Goal: Check status: Check status

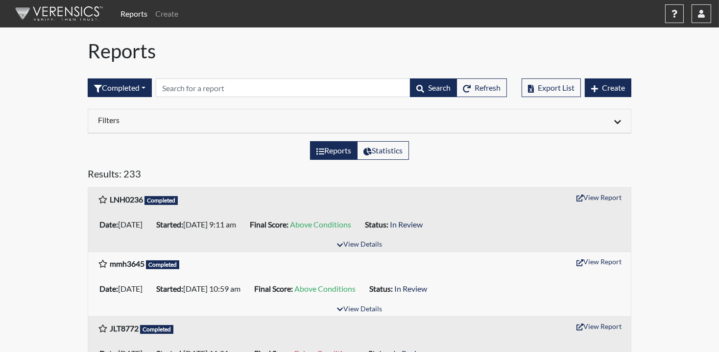
click at [463, 125] on div at bounding box center [494, 121] width 269 height 12
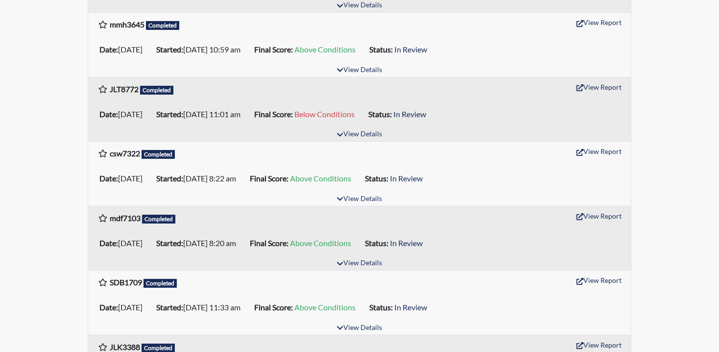
scroll to position [261, 0]
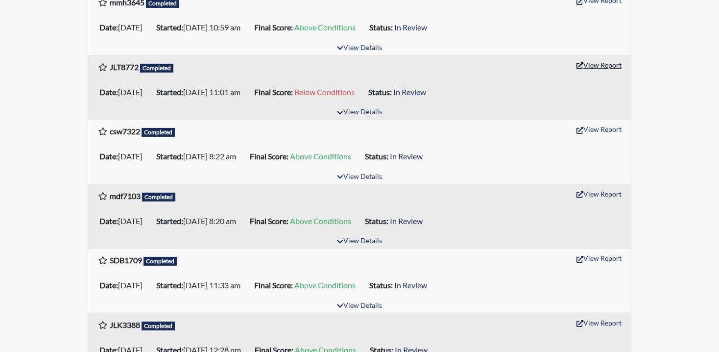
click at [600, 62] on button "View Report" at bounding box center [599, 64] width 54 height 15
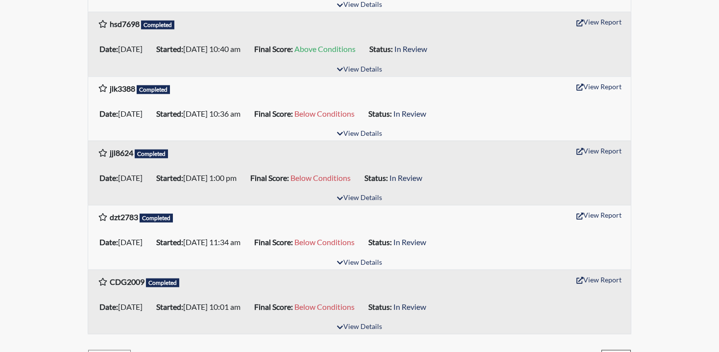
scroll to position [1478, 0]
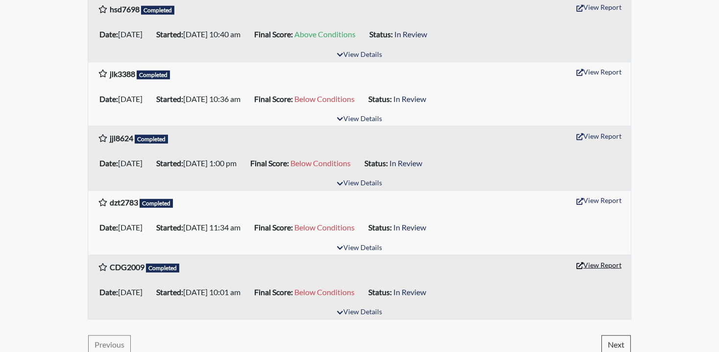
click at [598, 257] on button "View Report" at bounding box center [599, 264] width 54 height 15
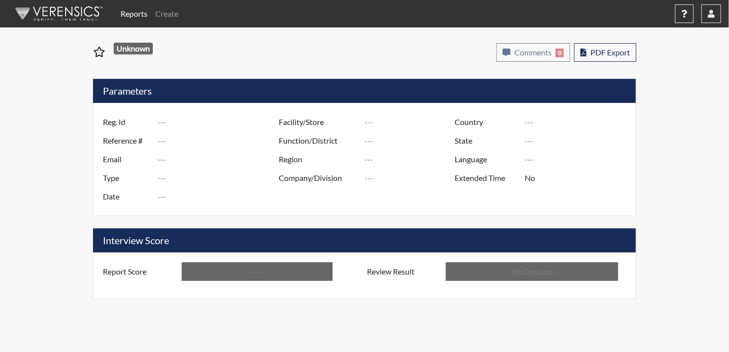
type input "JLT8772"
type input "51094"
type input "---"
type input "Corrections Pre-Employment"
type input "Sep 4, 2025"
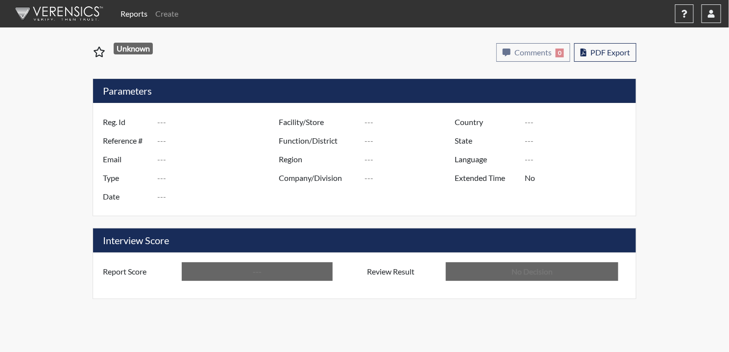
type input "Pulaski SP"
type input "[GEOGRAPHIC_DATA]"
type input "[US_STATE]"
type input "English"
type input "Below Conditions"
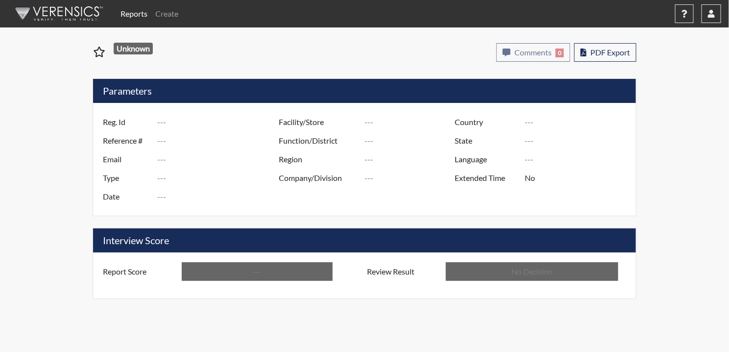
type input "In Review"
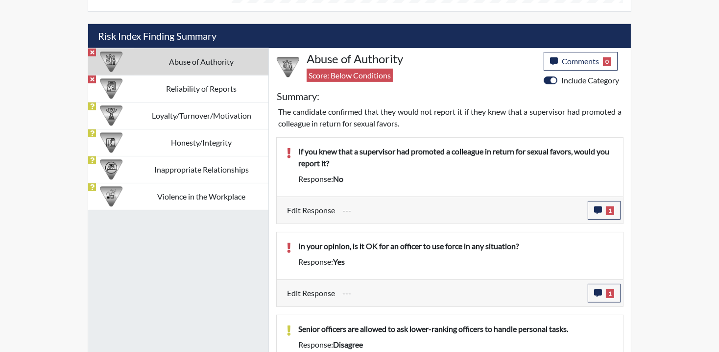
scroll to position [627, 0]
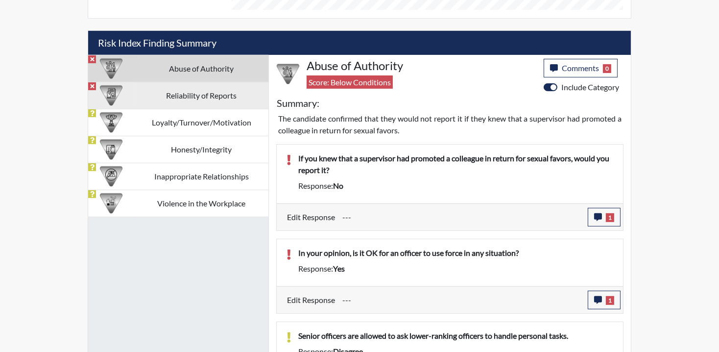
click at [214, 93] on td "Reliability of Reports" at bounding box center [201, 95] width 134 height 27
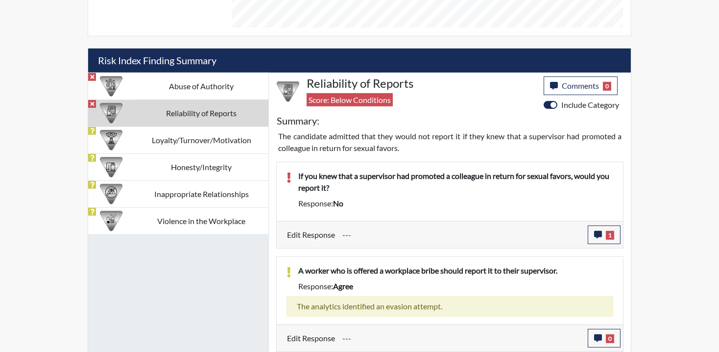
scroll to position [219, 0]
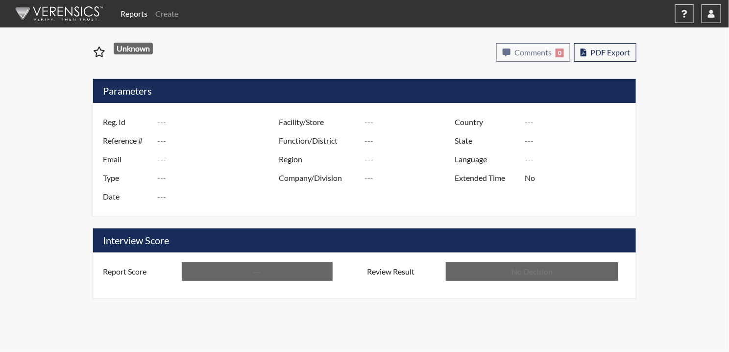
type input "CDG2009"
type input "48359"
type input "---"
type input "Corrections Pre-Employment"
type input "Jul 3, 2025"
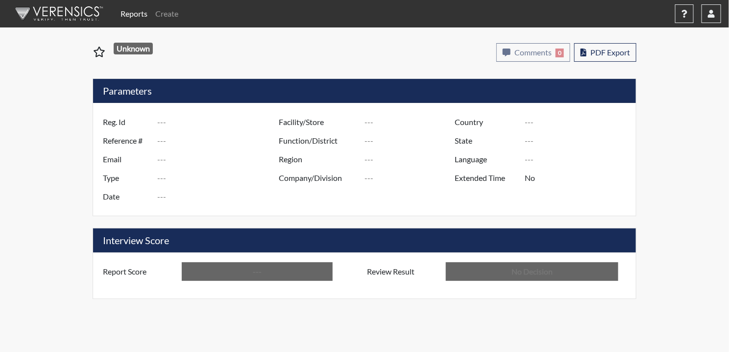
type input "Pulaski SP"
type input "[GEOGRAPHIC_DATA]"
type input "[US_STATE]"
type input "English"
type input "Below Conditions"
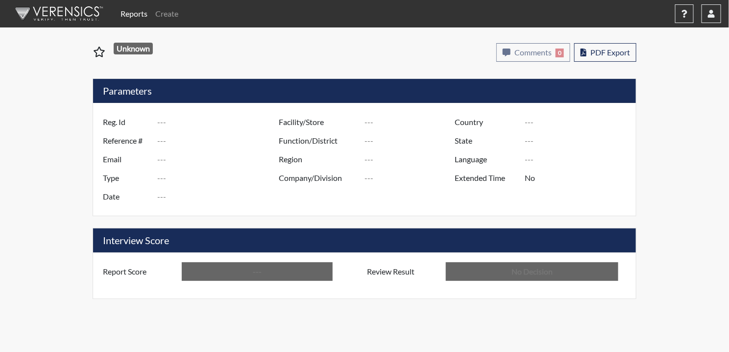
type input "In Review"
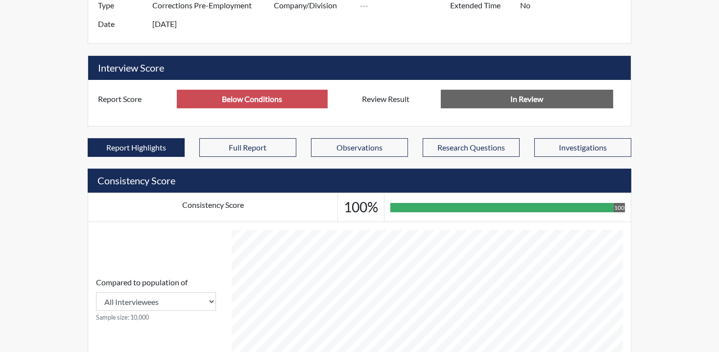
scroll to position [512, 0]
